Goal: Task Accomplishment & Management: Use online tool/utility

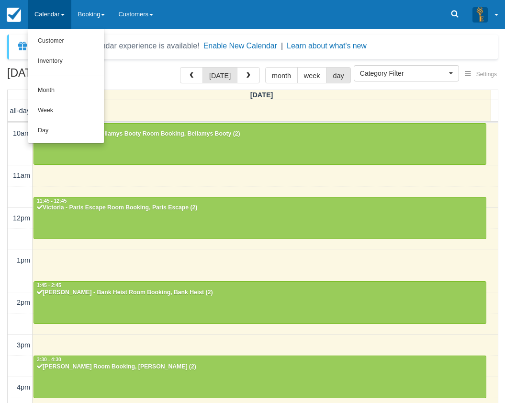
select select
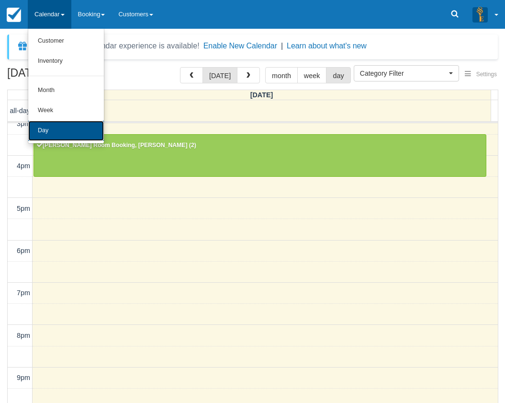
click at [60, 131] on link "Day" at bounding box center [66, 131] width 76 height 20
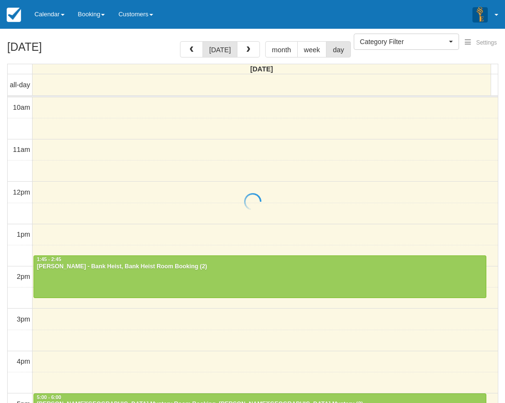
select select
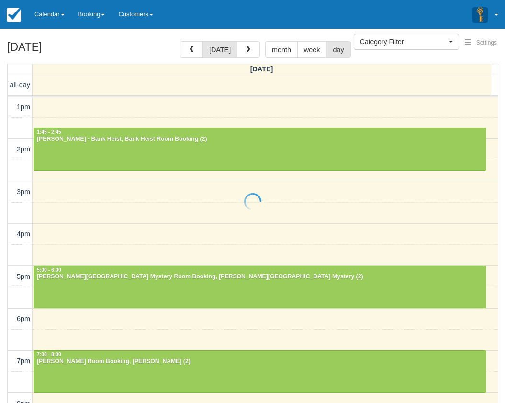
click at [117, 153] on div at bounding box center [252, 201] width 505 height 403
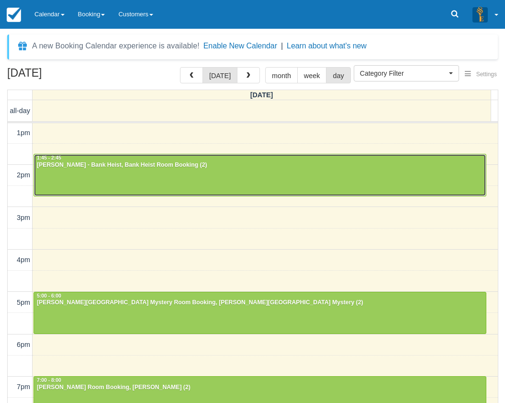
click at [115, 171] on div at bounding box center [260, 174] width 452 height 41
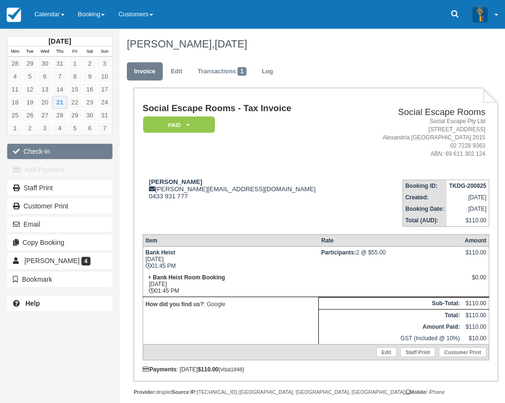
click at [53, 153] on button "Check-in" at bounding box center [59, 151] width 105 height 15
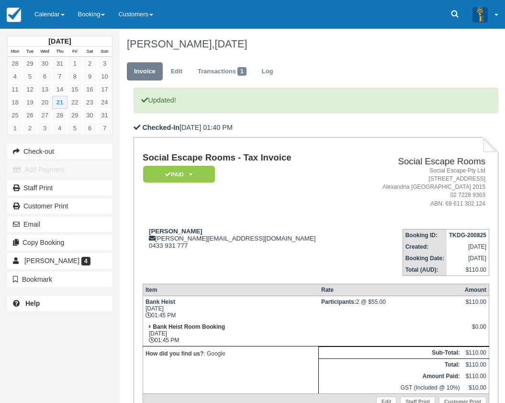
click at [263, 203] on td "Social Escape Rooms - Tax Invoice Paid   Pending Reserved Deposit Blocked for C…" at bounding box center [249, 187] width 212 height 68
